Goal: Task Accomplishment & Management: Manage account settings

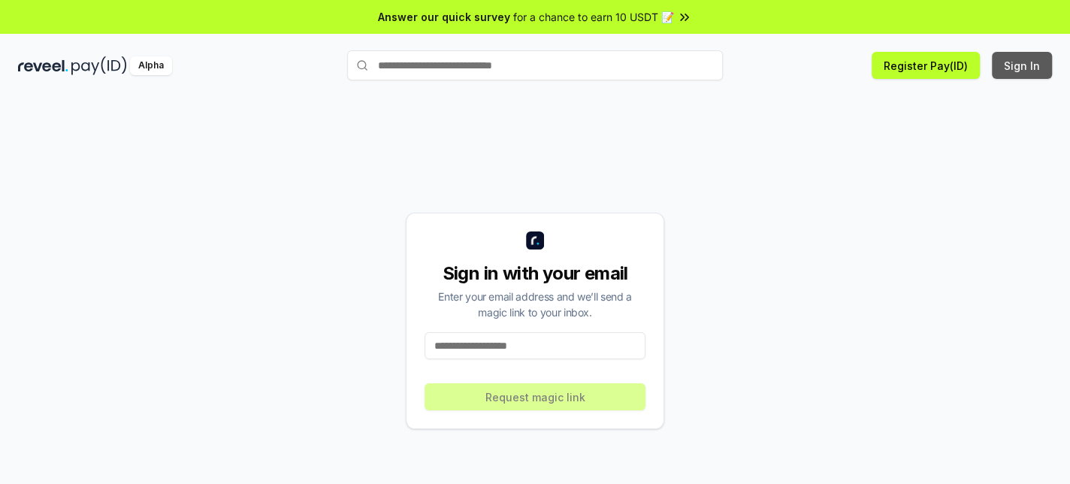
click at [1035, 67] on button "Sign In" at bounding box center [1022, 65] width 60 height 27
click at [500, 349] on input at bounding box center [535, 345] width 221 height 27
click at [532, 346] on input at bounding box center [535, 345] width 221 height 27
click at [502, 346] on input at bounding box center [535, 345] width 221 height 27
click at [533, 351] on input at bounding box center [535, 345] width 221 height 27
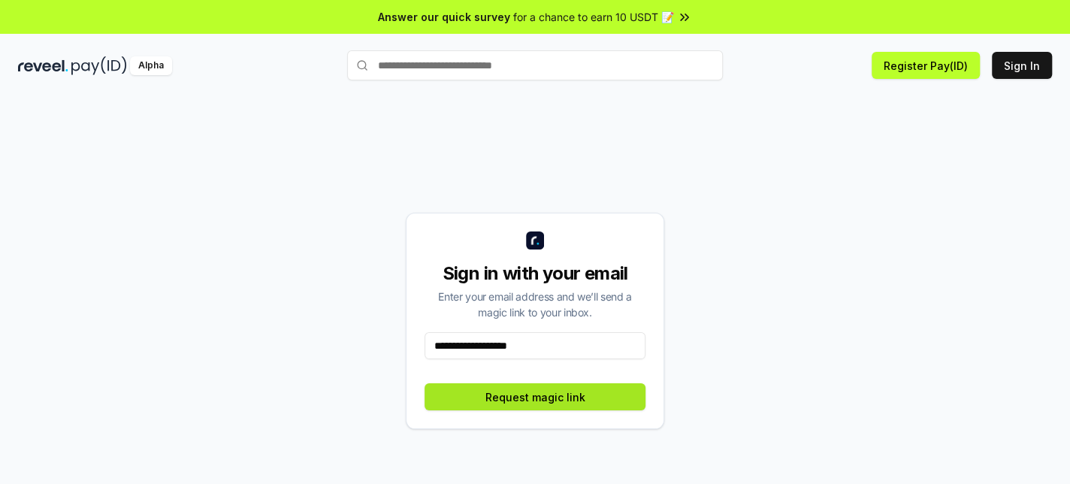
type input "**********"
click at [582, 403] on button "Request magic link" at bounding box center [535, 396] width 221 height 27
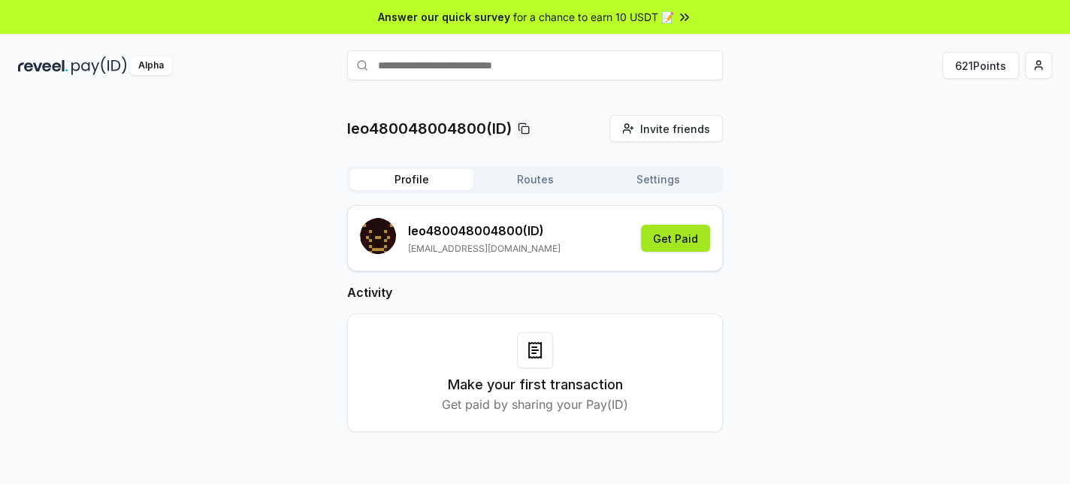
click at [687, 246] on button "Get Paid" at bounding box center [675, 238] width 69 height 27
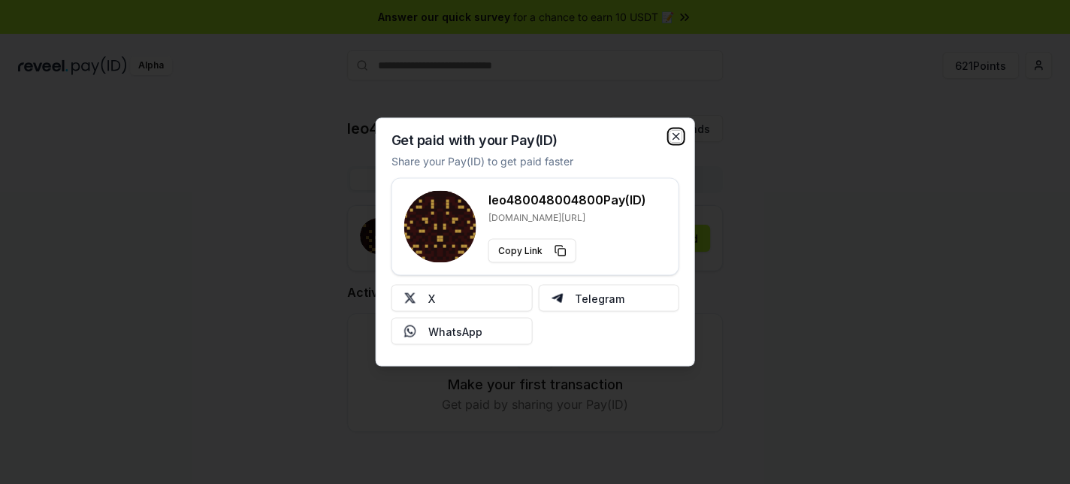
click at [673, 139] on icon "button" at bounding box center [676, 137] width 6 height 6
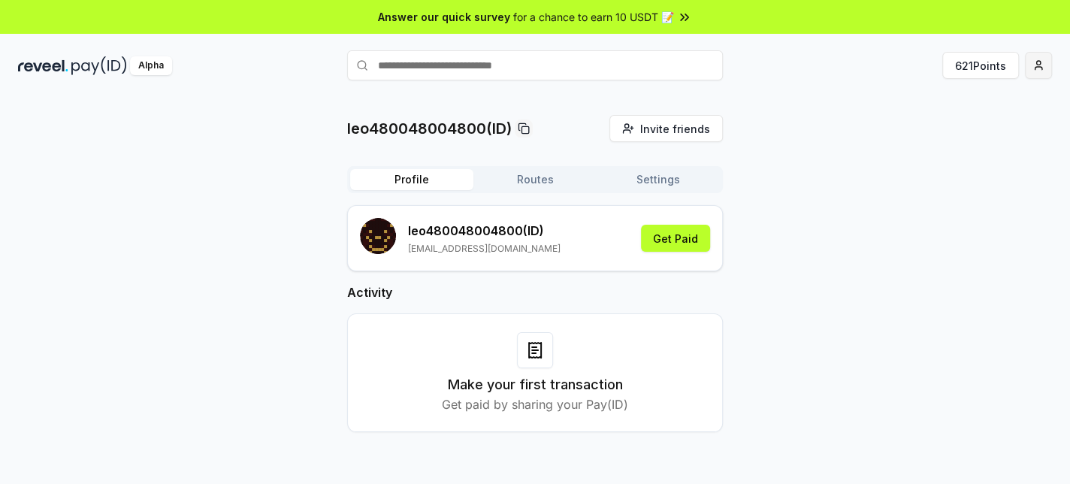
click at [1046, 67] on html "Answer our quick survey for a chance to earn 10 USDT 📝 Alpha 621 Points leo4800…" at bounding box center [535, 242] width 1070 height 484
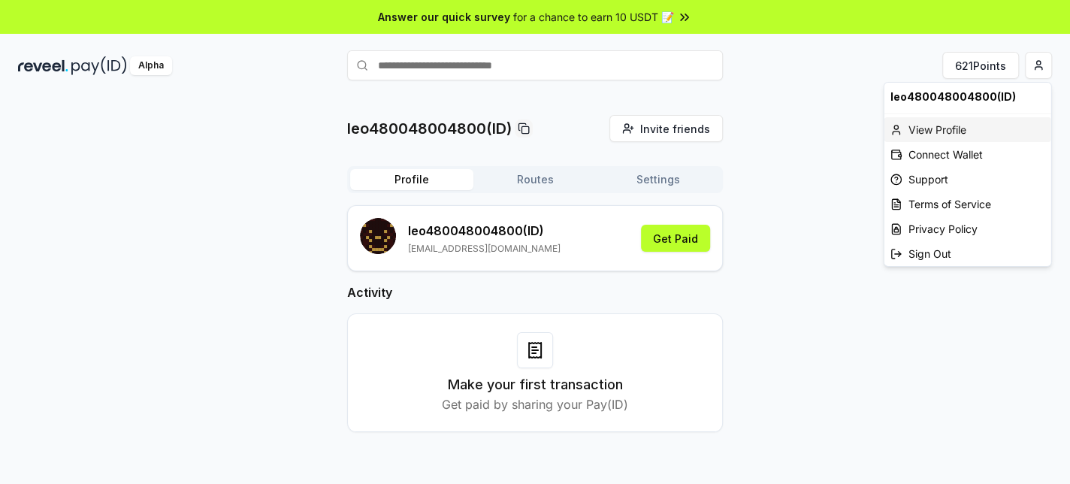
click at [965, 132] on div "View Profile" at bounding box center [967, 129] width 167 height 25
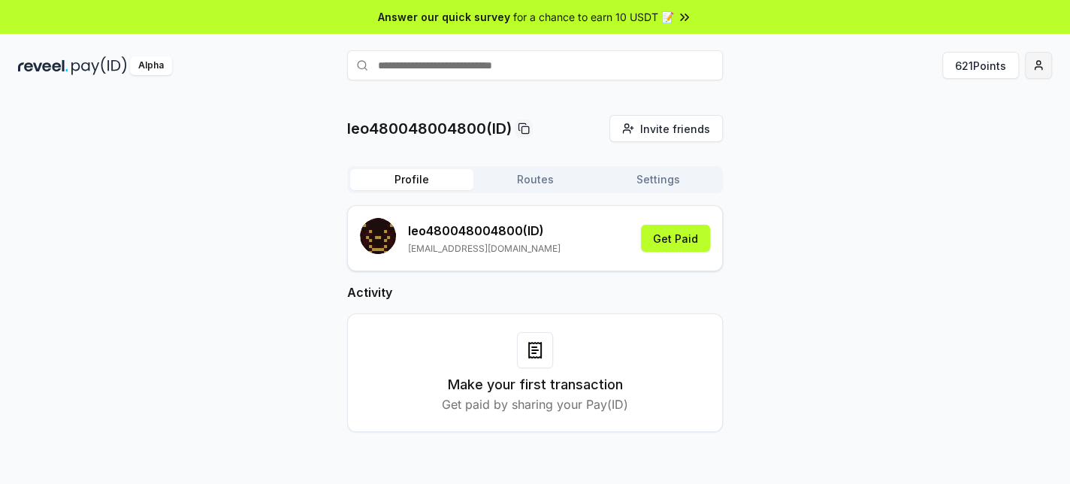
click at [1038, 70] on html "Answer our quick survey for a chance to earn 10 USDT 📝 Alpha 621 Points leo4800…" at bounding box center [535, 242] width 1070 height 484
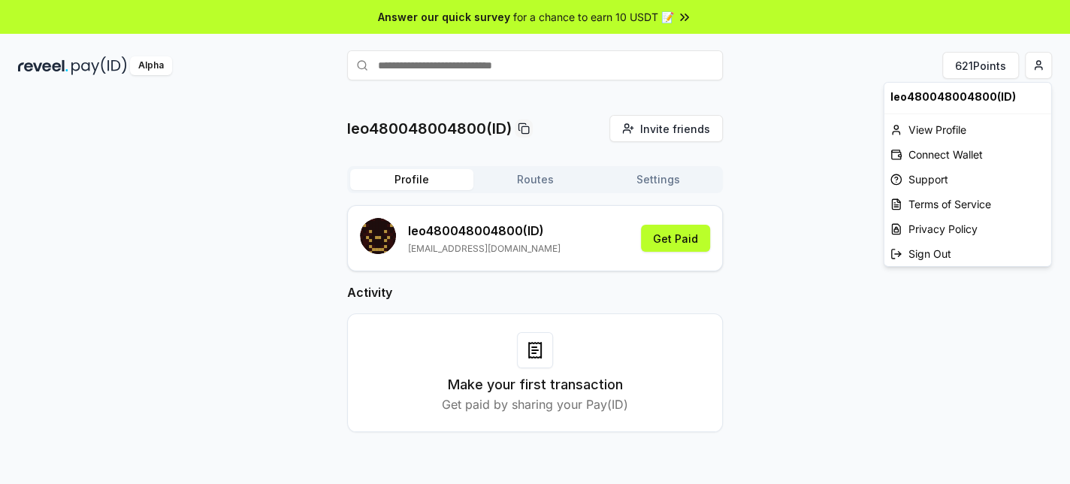
click at [815, 145] on html "Answer our quick survey for a chance to earn 10 USDT 📝 Alpha 621 Points leo4800…" at bounding box center [535, 242] width 1070 height 484
